Goal: Entertainment & Leisure: Consume media (video, audio)

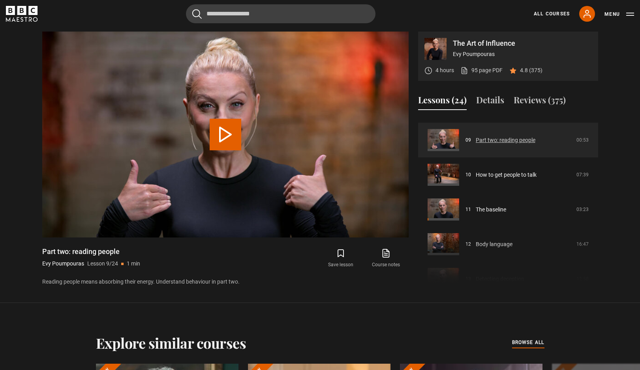
scroll to position [307, 0]
click at [495, 143] on link "Part two: reading people" at bounding box center [505, 139] width 60 height 8
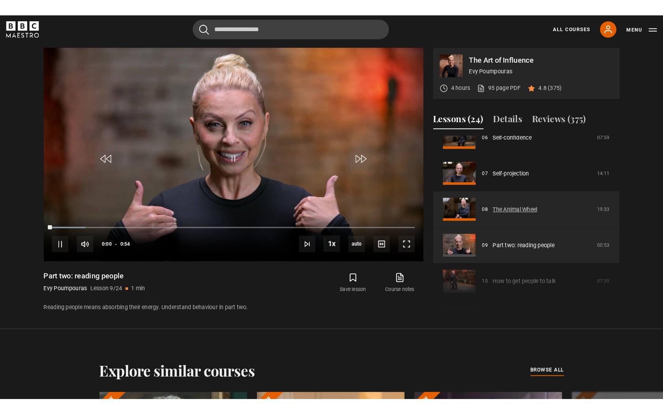
scroll to position [219, 0]
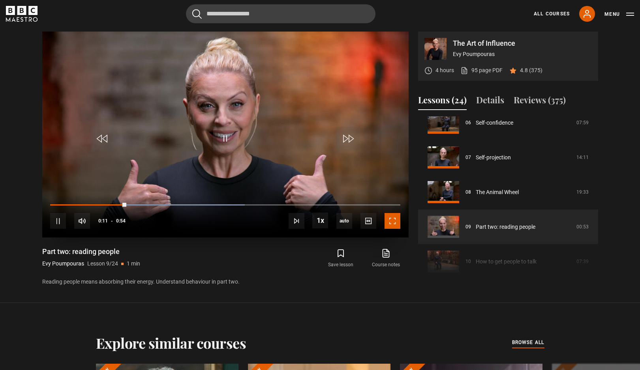
click at [391, 222] on span "Video Player" at bounding box center [392, 221] width 16 height 16
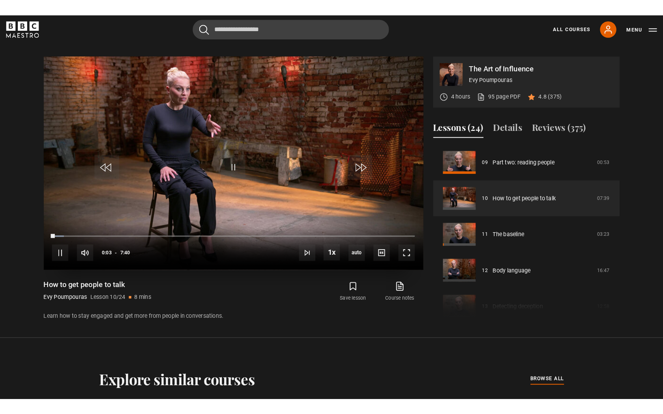
scroll to position [329, 0]
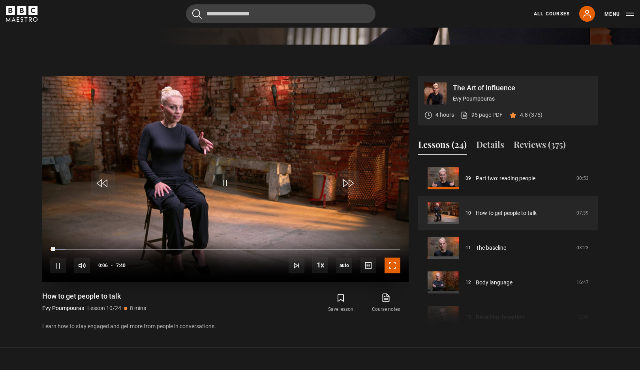
click at [390, 270] on span "Video Player" at bounding box center [392, 266] width 16 height 16
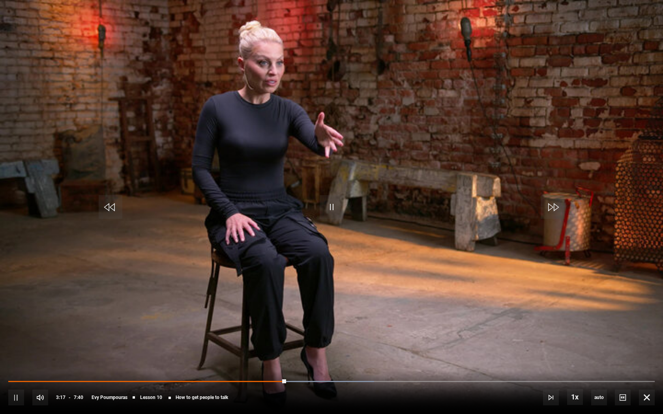
click at [377, 274] on video "Video Player" at bounding box center [331, 207] width 663 height 414
click at [377, 269] on video "Video Player" at bounding box center [331, 207] width 663 height 414
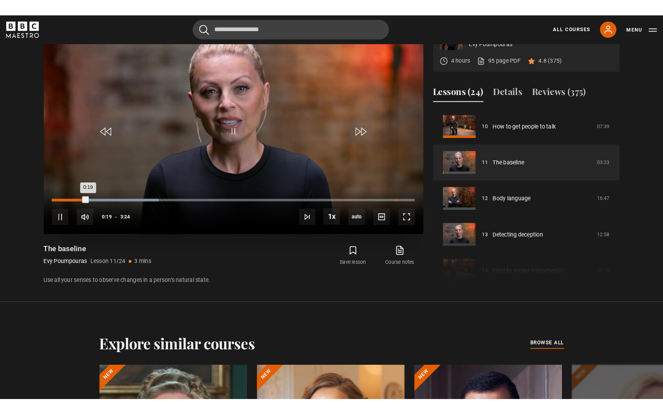
scroll to position [381, 0]
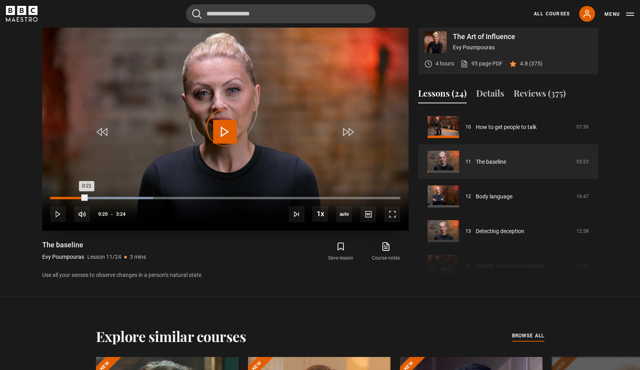
click at [69, 198] on div "Loaded : 29.44% 0:11 0:21" at bounding box center [225, 198] width 350 height 2
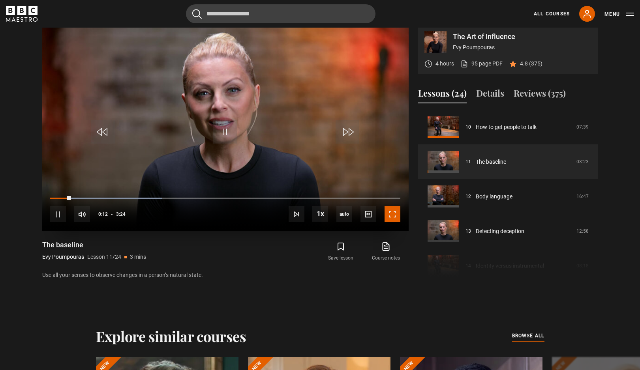
click at [389, 212] on span "Video Player" at bounding box center [392, 214] width 16 height 16
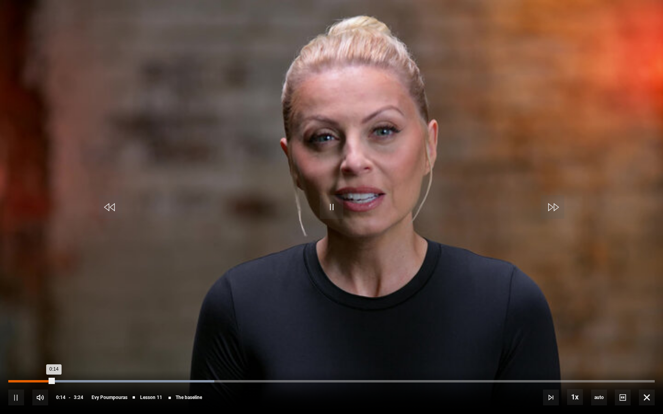
click at [11, 370] on div "0:00" at bounding box center [11, 381] width 1 height 2
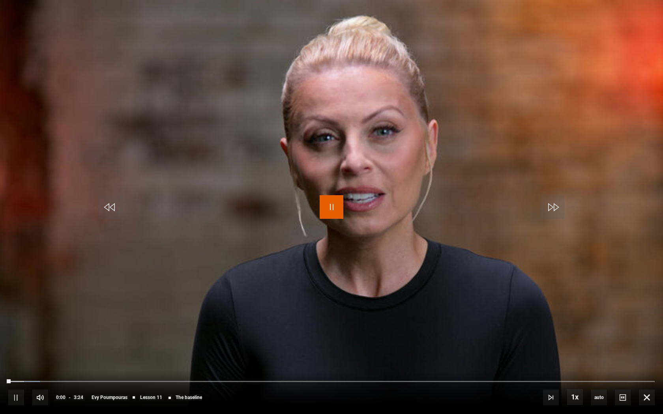
click at [322, 217] on span "Video Player" at bounding box center [332, 207] width 24 height 24
drag, startPoint x: 22, startPoint y: 381, endPoint x: 0, endPoint y: 382, distance: 22.1
click at [0, 370] on div "10s Skip Back 10 seconds Play 10s Skip Forward 10 seconds Loaded : 0.00% 0:01 0…" at bounding box center [331, 392] width 663 height 44
click at [17, 370] on span "Video Player" at bounding box center [16, 398] width 16 height 16
click at [181, 370] on div "10s Skip Back 10 seconds Pause 10s Skip Forward 10 seconds Loaded : 63.77% 0:06…" at bounding box center [331, 392] width 663 height 44
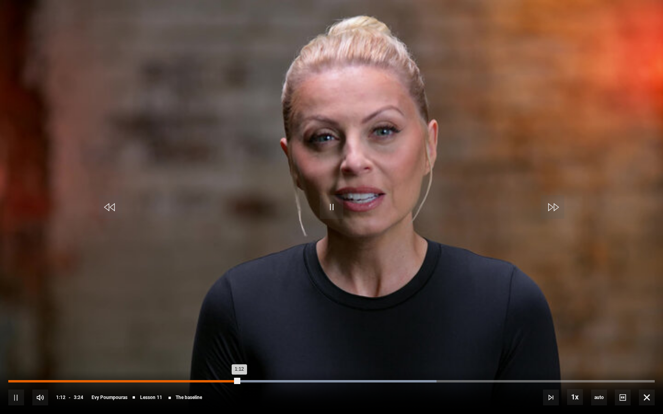
click at [178, 370] on div "Loaded : 66.22% 0:53 1:12" at bounding box center [331, 381] width 646 height 2
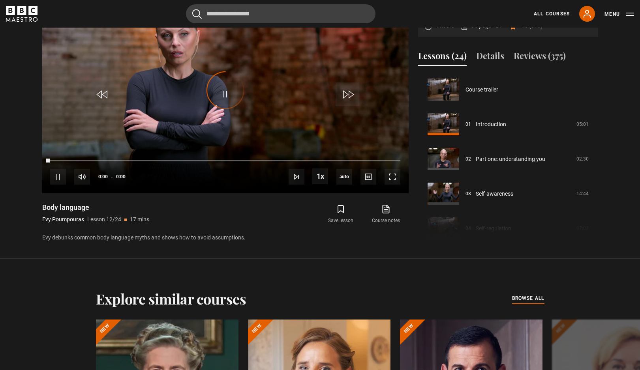
scroll to position [382, 0]
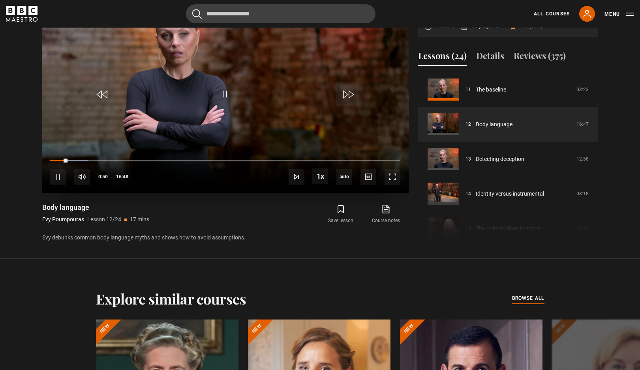
drag, startPoint x: 64, startPoint y: 157, endPoint x: 45, endPoint y: 155, distance: 19.0
click at [45, 155] on div "10s Skip Back 10 seconds Pause 10s Skip Forward 10 seconds Loaded : 10.92% 00:3…" at bounding box center [225, 172] width 366 height 44
drag, startPoint x: 67, startPoint y: 159, endPoint x: 34, endPoint y: 158, distance: 33.1
click at [34, 158] on section "The Art of Influence Evy Poumpouras 4 hours 95 page PDF (opens in new tab) 4.8 …" at bounding box center [320, 107] width 640 height 303
click at [393, 180] on span "Video Player" at bounding box center [392, 177] width 16 height 16
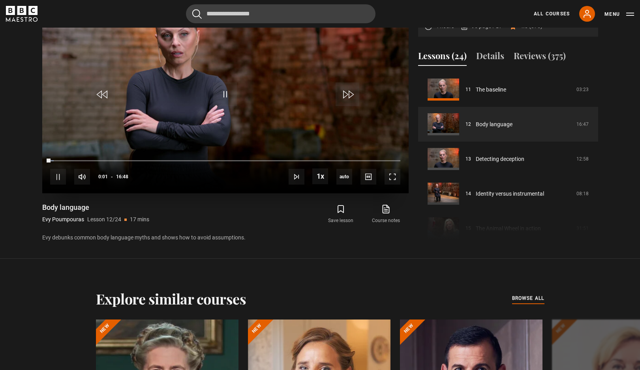
scroll to position [406, 0]
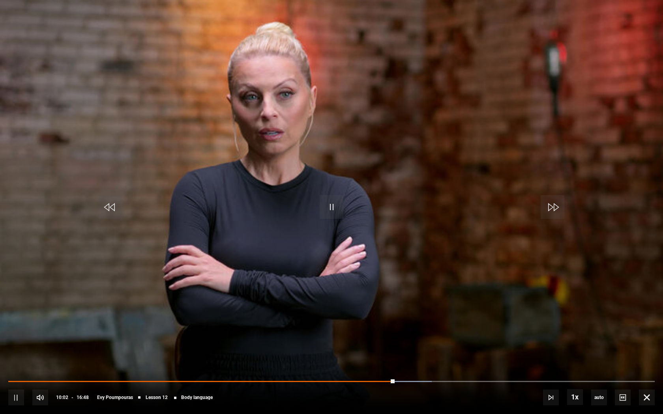
click at [319, 213] on video "Video Player" at bounding box center [331, 207] width 663 height 414
